Goal: Task Accomplishment & Management: Use online tool/utility

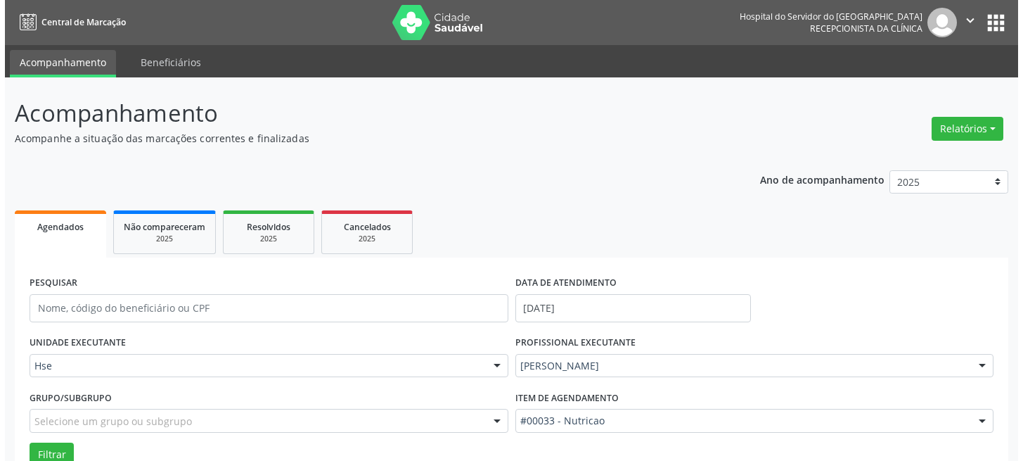
scroll to position [106, 0]
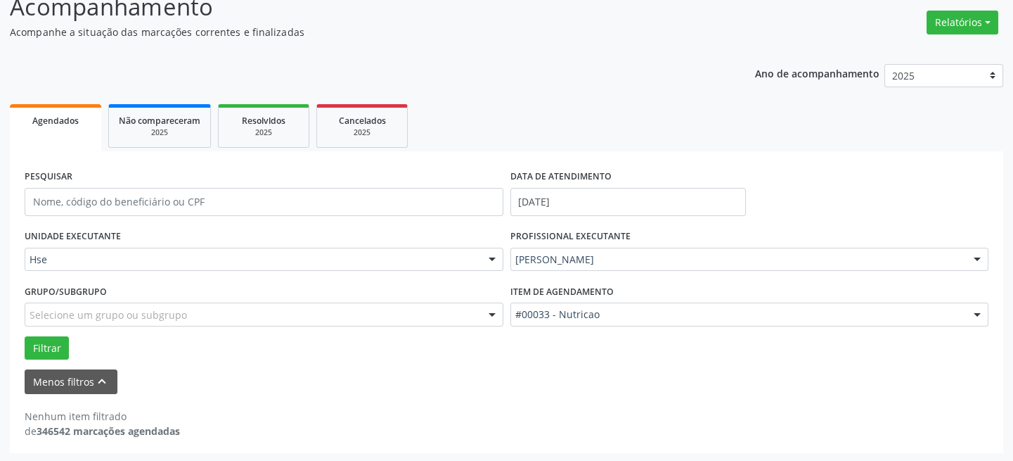
drag, startPoint x: 0, startPoint y: 448, endPoint x: 508, endPoint y: 104, distance: 613.2
click at [508, 104] on ul "Agendados Não compareceram 2025 Resolvidos 2025 Cancelados 2025" at bounding box center [507, 126] width 994 height 51
click at [930, 20] on button "Relatórios" at bounding box center [963, 23] width 72 height 24
click at [911, 49] on link "Agendamentos" at bounding box center [922, 52] width 151 height 20
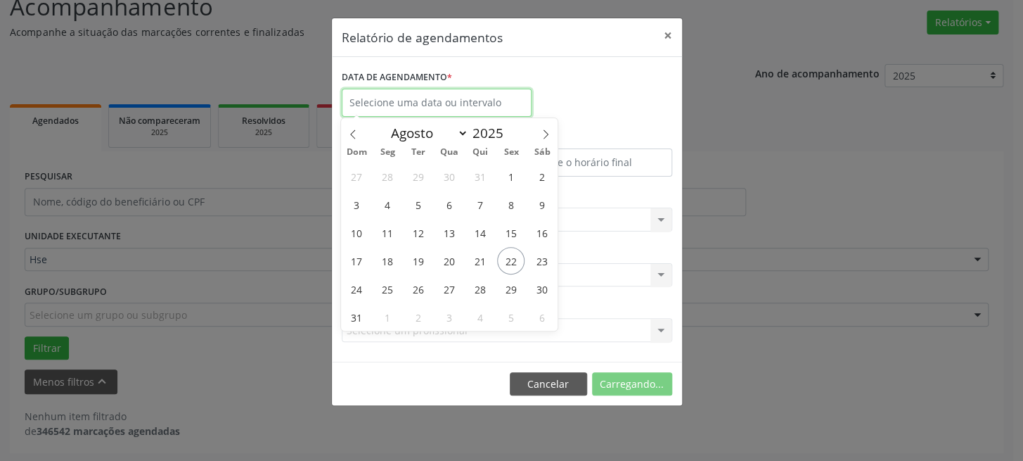
click at [434, 101] on input "text" at bounding box center [437, 103] width 190 height 28
click at [387, 295] on span "25" at bounding box center [387, 288] width 27 height 27
type input "[DATE]"
click at [387, 295] on span "25" at bounding box center [387, 288] width 27 height 27
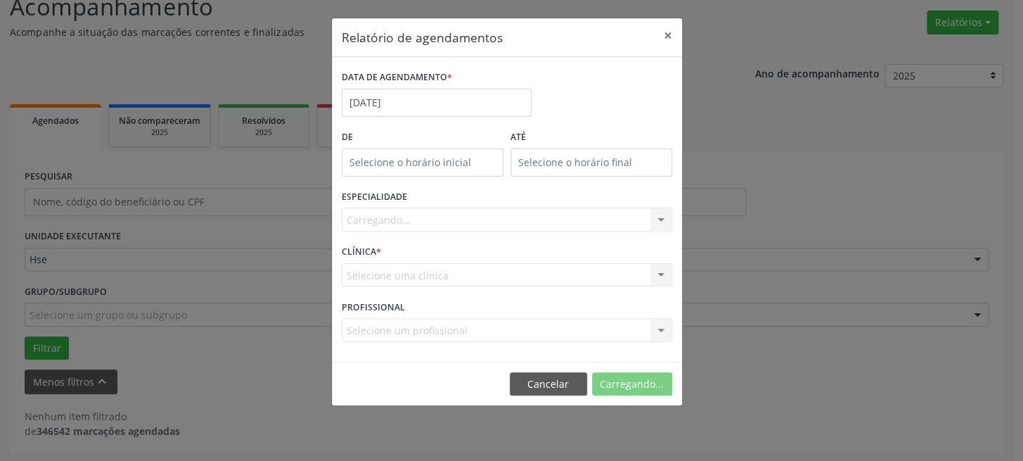
type input "12:00"
click at [422, 153] on input "12:00" at bounding box center [423, 162] width 162 height 28
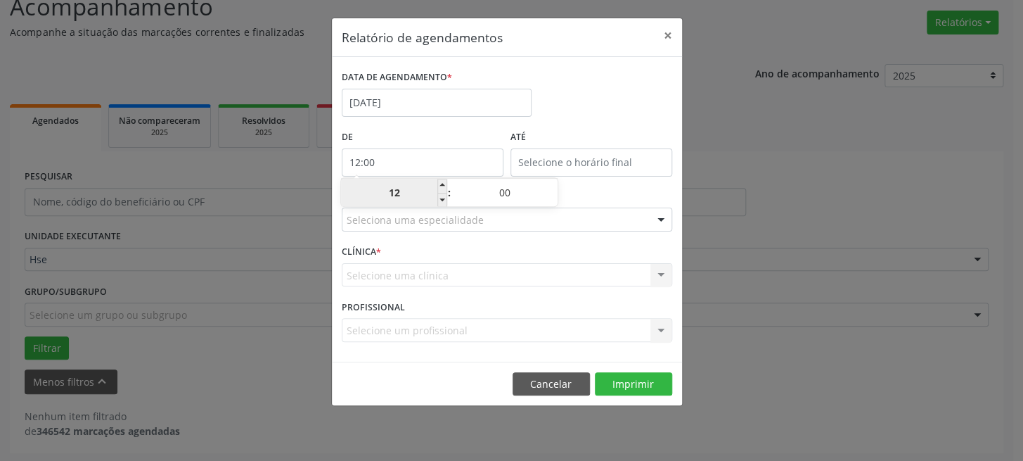
click at [401, 196] on input "12" at bounding box center [394, 193] width 106 height 28
drag, startPoint x: 867, startPoint y: 218, endPoint x: 859, endPoint y: 219, distance: 7.8
click at [865, 218] on div "Relatório de agendamentos × DATA DE AGENDAMENTO * [DATE] De 12:00 ATÉ ESPECIALI…" at bounding box center [511, 230] width 1023 height 461
click at [659, 224] on div at bounding box center [660, 220] width 21 height 24
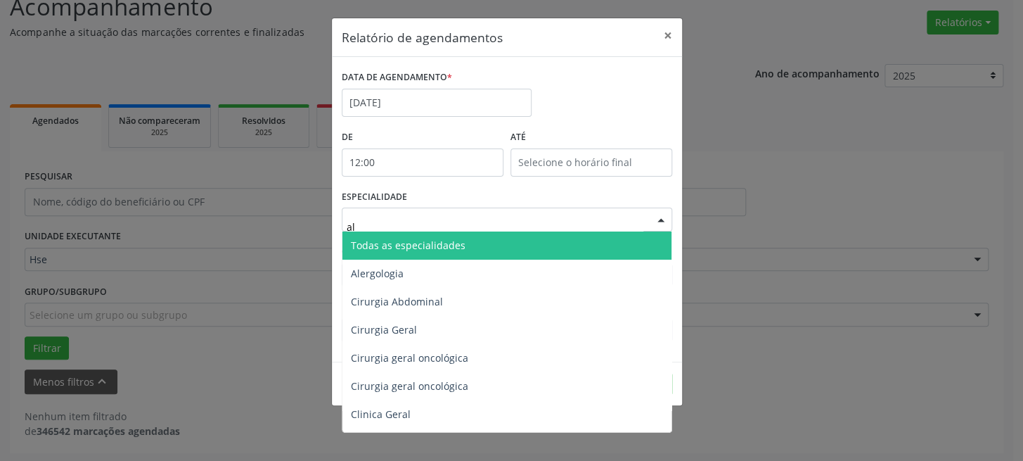
type input "a"
type input "nu"
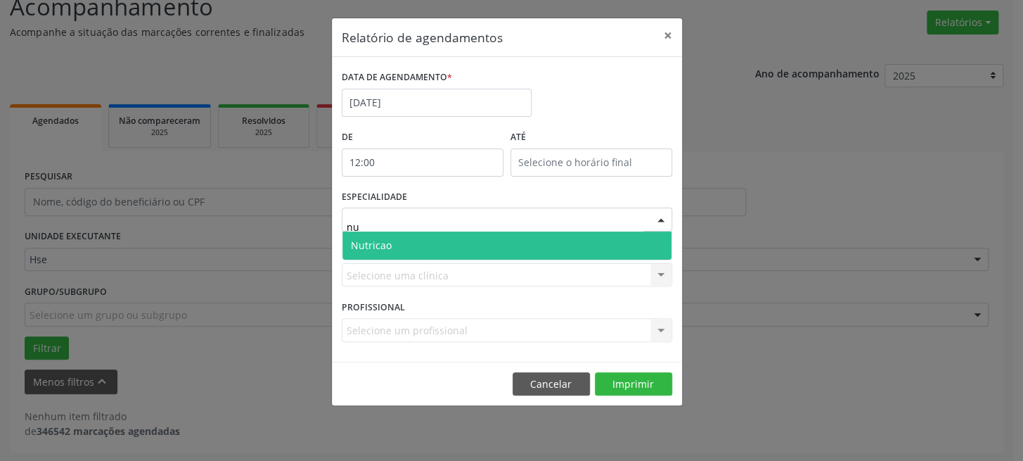
click at [578, 247] on span "Nutricao" at bounding box center [506, 245] width 329 height 28
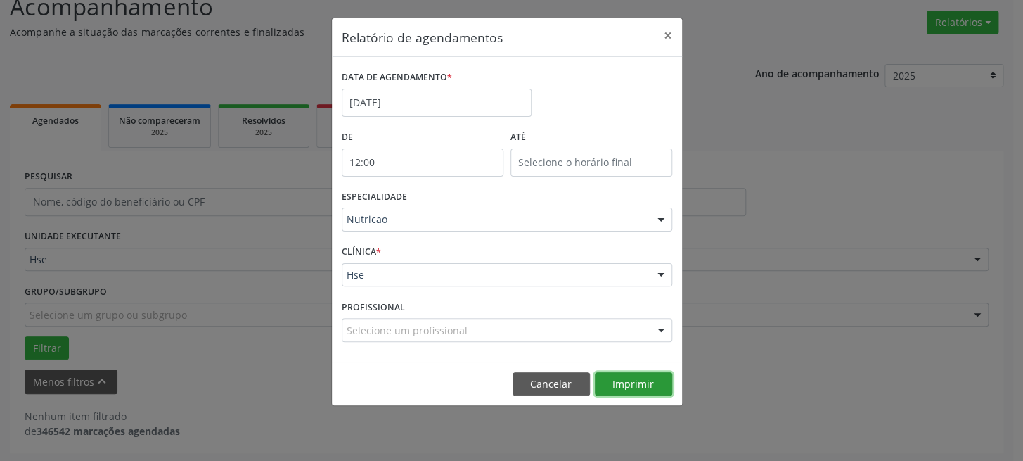
click at [641, 391] on button "Imprimir" at bounding box center [633, 384] width 77 height 24
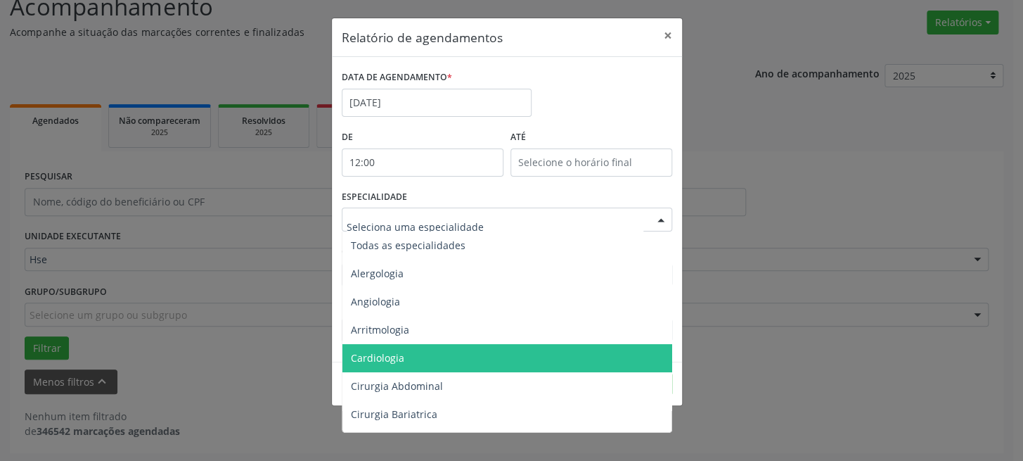
click at [394, 351] on span "Cardiologia" at bounding box center [377, 357] width 53 height 13
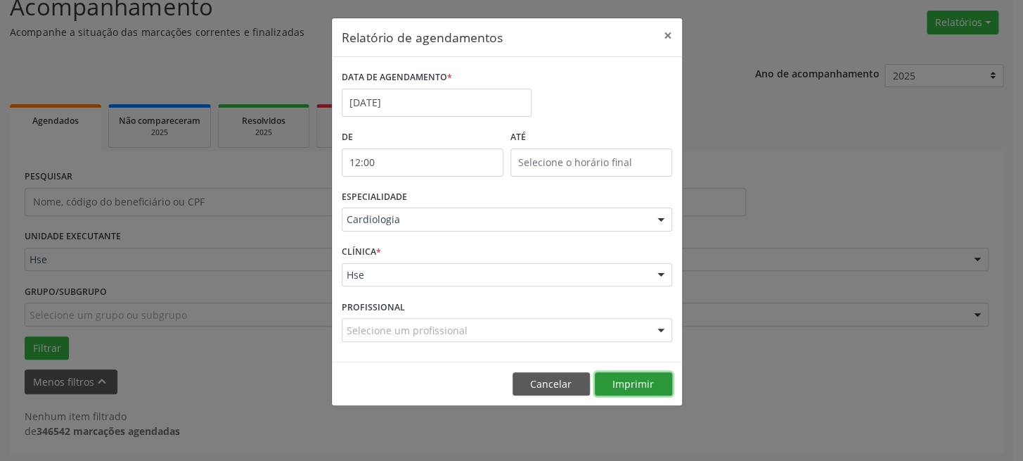
click at [646, 385] on button "Imprimir" at bounding box center [633, 384] width 77 height 24
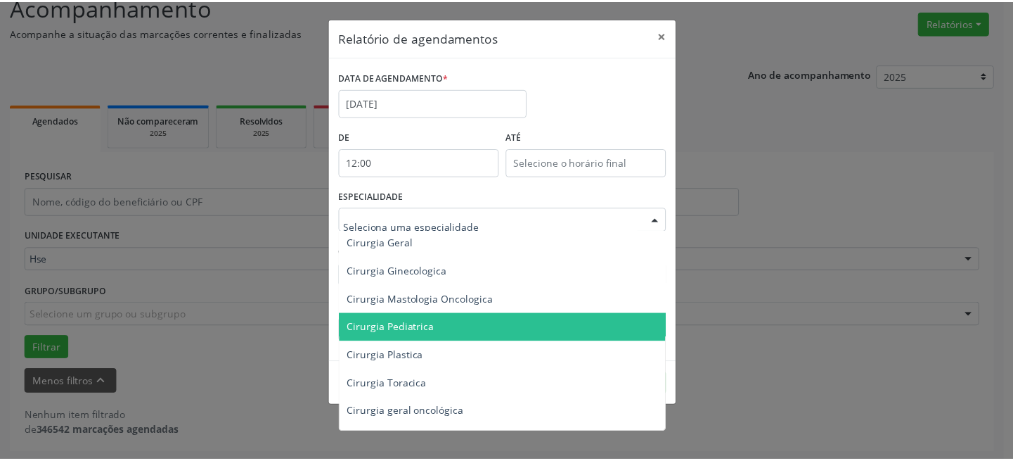
scroll to position [319, 0]
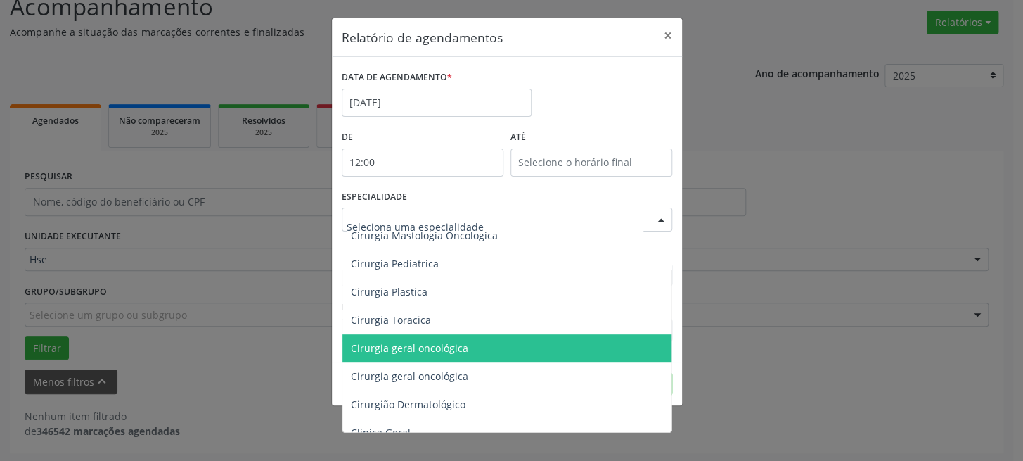
click at [456, 351] on span "Cirurgia geral oncológica" at bounding box center [409, 347] width 117 height 13
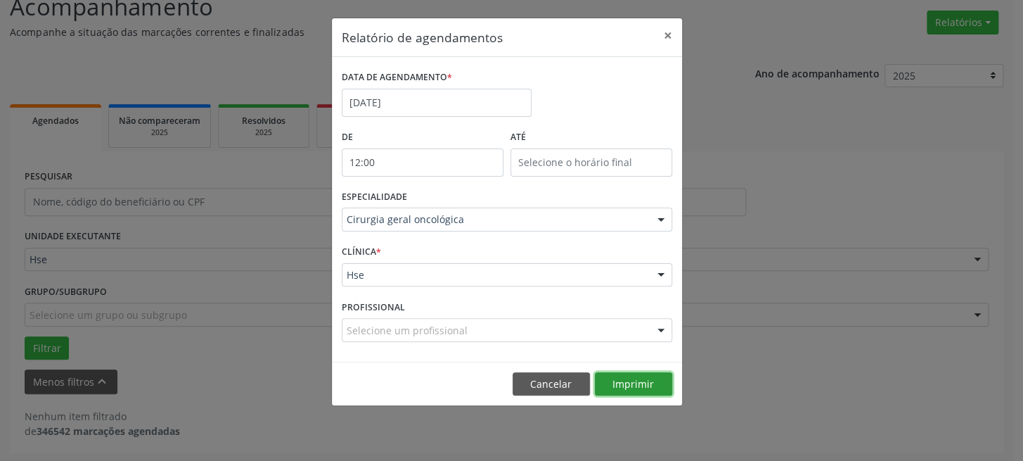
click at [617, 381] on button "Imprimir" at bounding box center [633, 384] width 77 height 24
click at [664, 32] on button "×" at bounding box center [668, 35] width 28 height 34
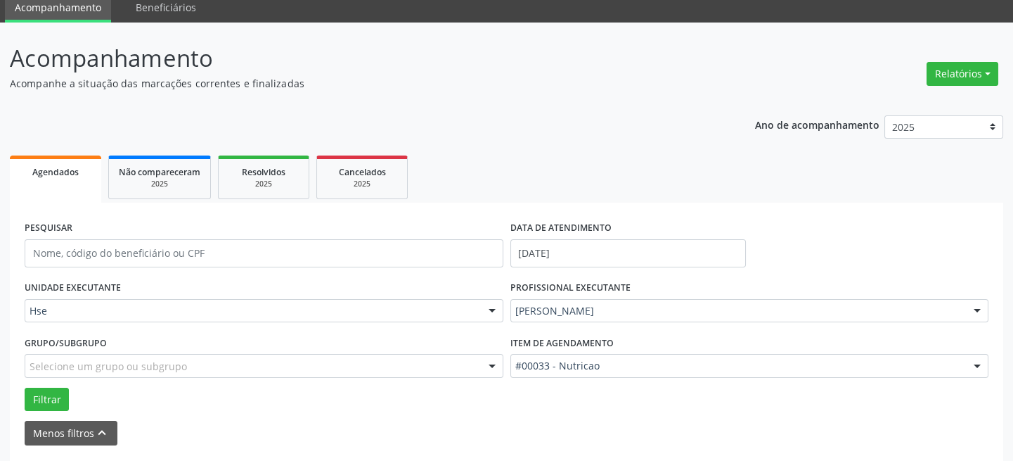
scroll to position [106, 0]
